Goal: Task Accomplishment & Management: Manage account settings

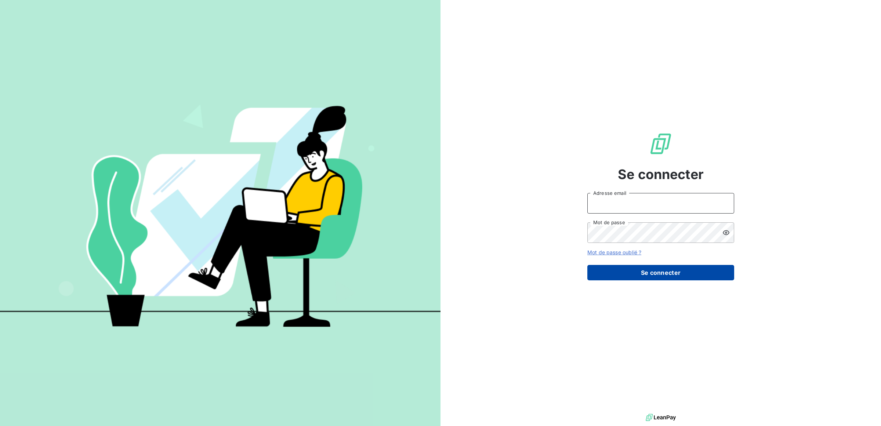
type input "adrien.lonne@silog-location.fr"
click at [613, 268] on button "Se connecter" at bounding box center [661, 272] width 147 height 15
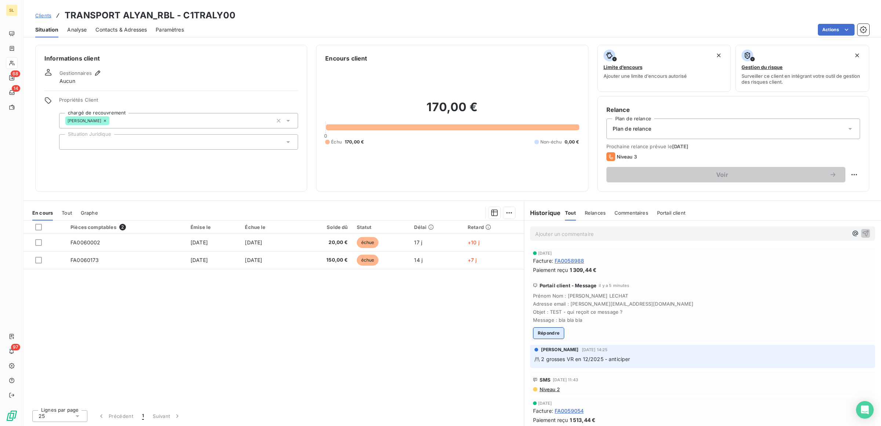
click at [554, 334] on button "Répondre" at bounding box center [549, 334] width 32 height 12
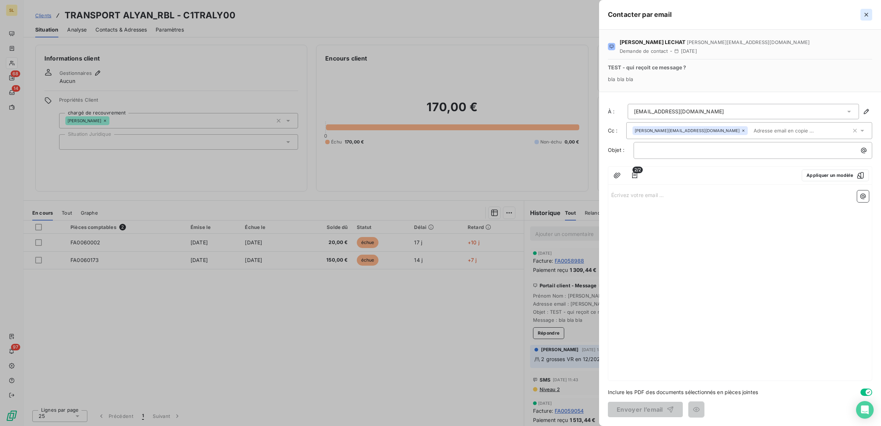
click at [865, 15] on icon "button" at bounding box center [866, 14] width 7 height 7
